Goal: Information Seeking & Learning: Learn about a topic

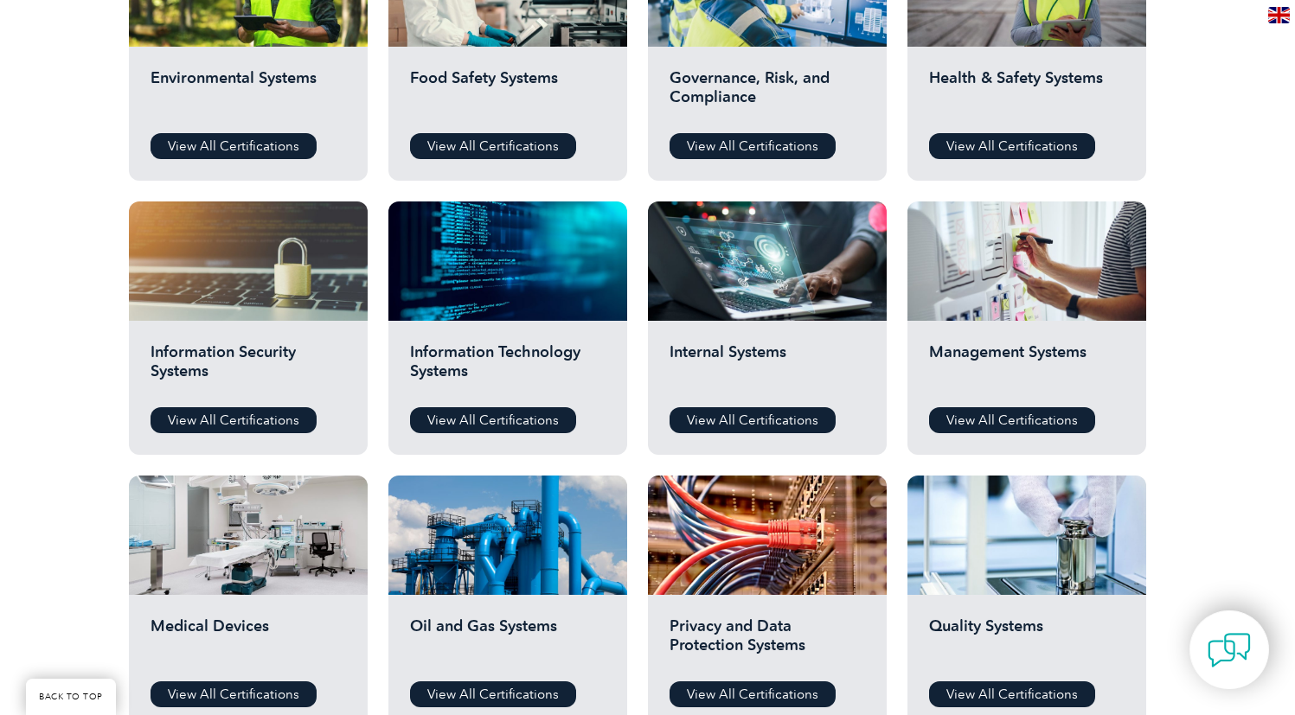
scroll to position [928, 0]
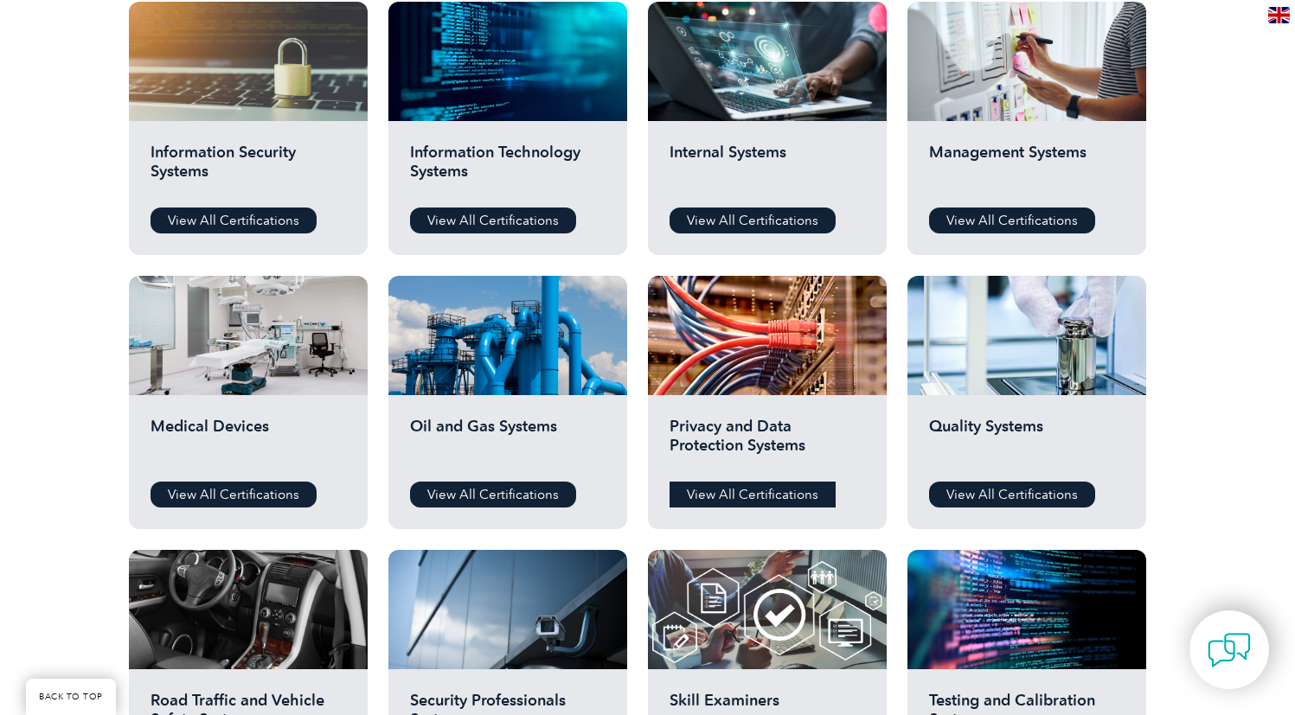
click at [759, 499] on link "View All Certifications" at bounding box center [752, 495] width 166 height 26
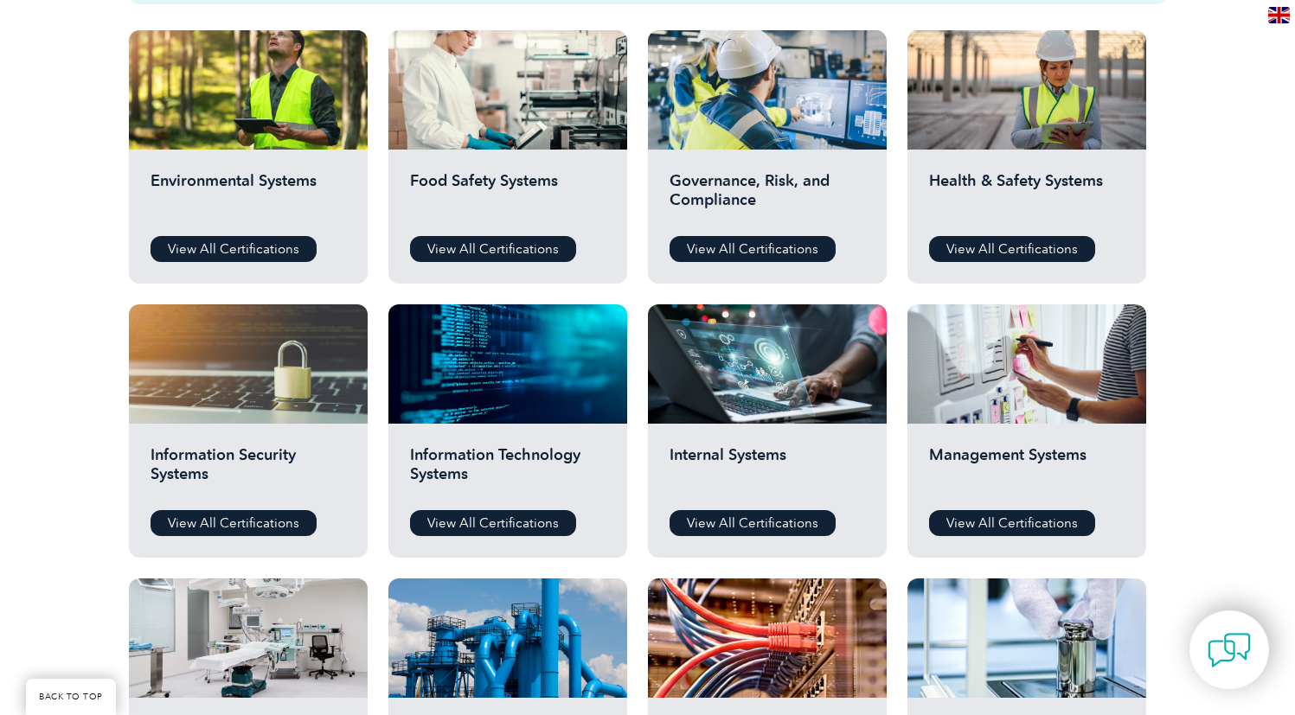
scroll to position [566, 0]
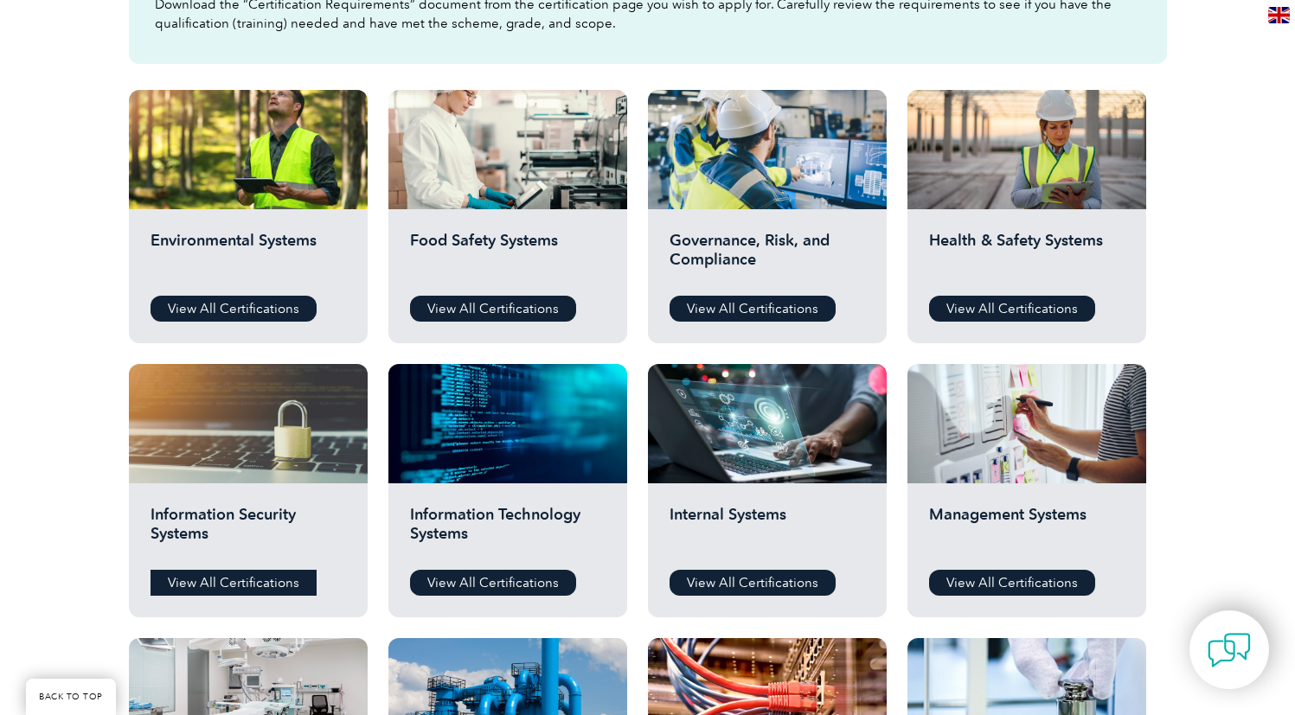
click at [246, 575] on link "View All Certifications" at bounding box center [233, 583] width 166 height 26
click at [246, 581] on link "View All Certifications" at bounding box center [233, 583] width 166 height 26
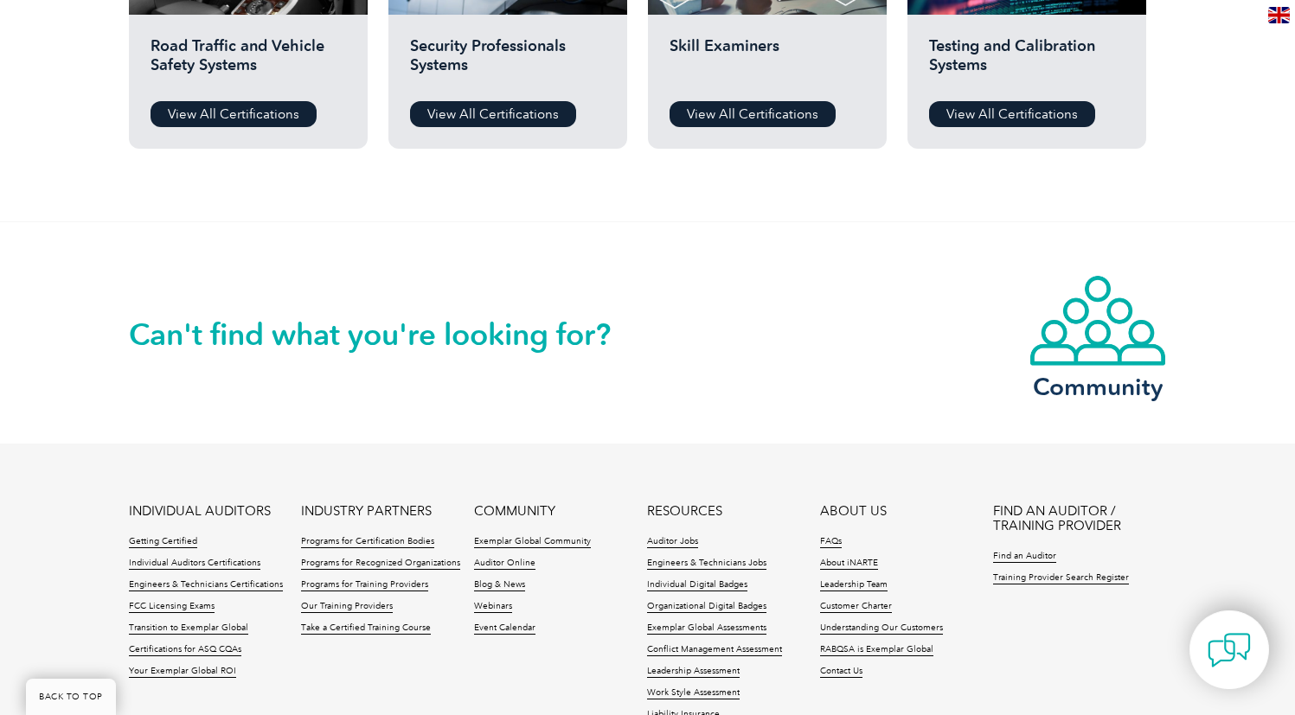
scroll to position [1110, 0]
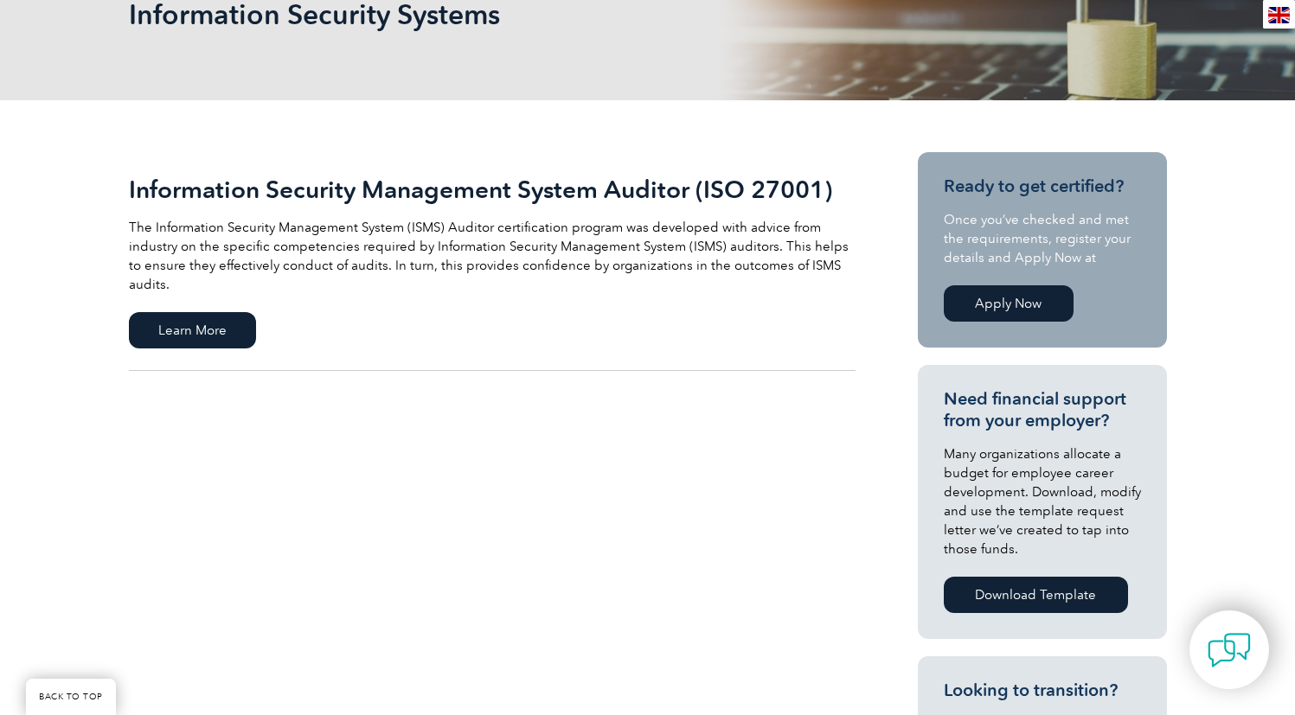
scroll to position [29, 0]
